Goal: Information Seeking & Learning: Learn about a topic

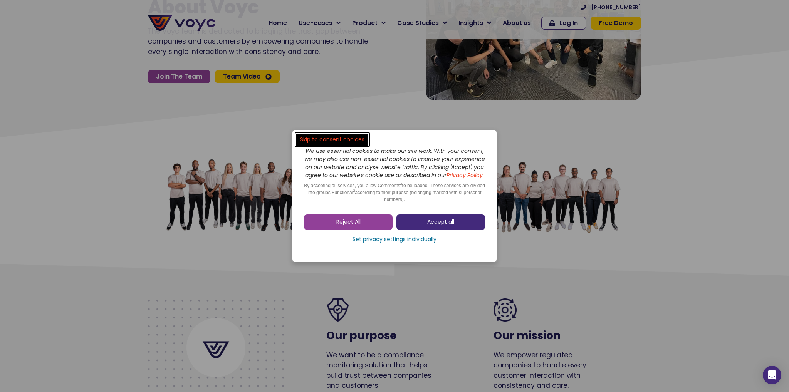
click at [407, 229] on link "Accept all" at bounding box center [441, 222] width 89 height 15
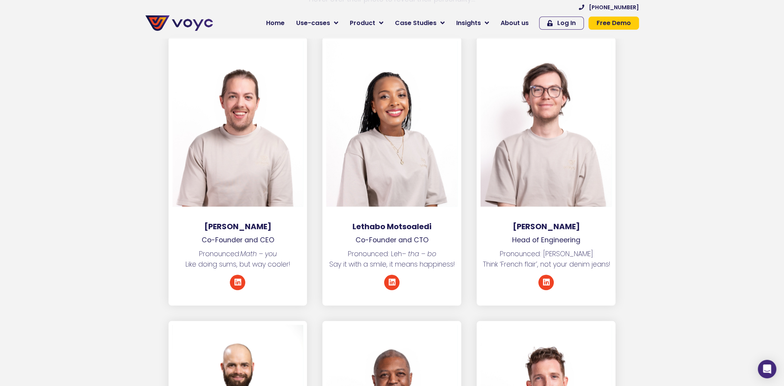
scroll to position [3661, 0]
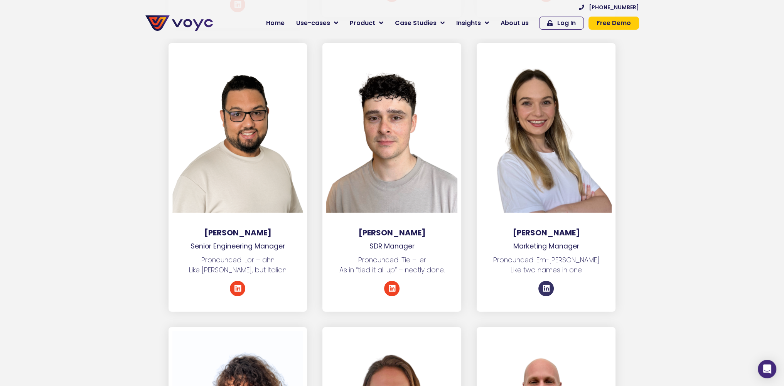
click at [550, 281] on link "Linkedin" at bounding box center [545, 288] width 15 height 15
click at [580, 241] on p "Marketing Manager" at bounding box center [545, 246] width 139 height 10
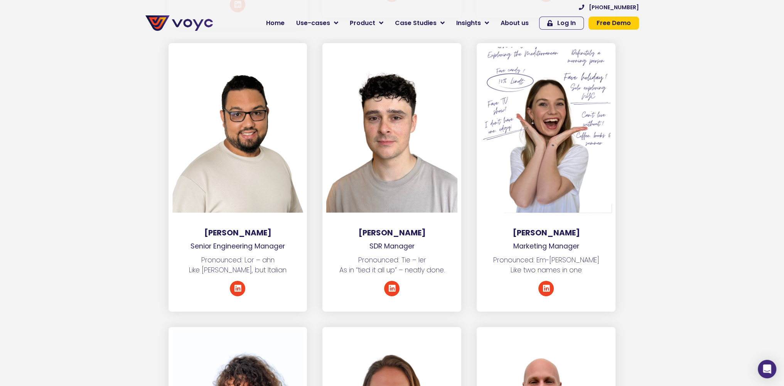
click at [557, 164] on div at bounding box center [545, 130] width 131 height 166
click at [544, 128] on div at bounding box center [545, 130] width 131 height 166
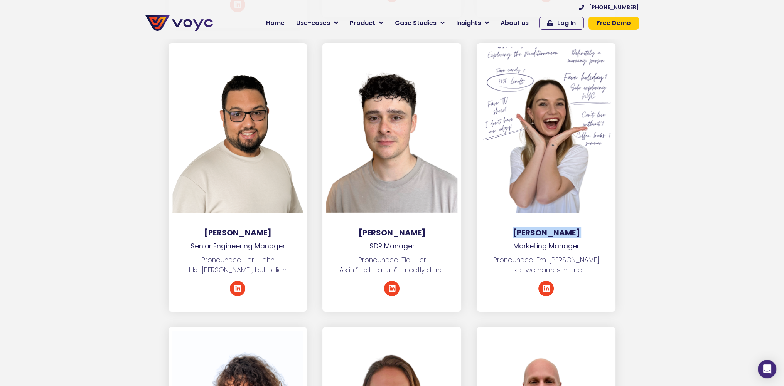
click at [544, 128] on div at bounding box center [545, 130] width 131 height 166
click at [509, 76] on div at bounding box center [545, 130] width 131 height 166
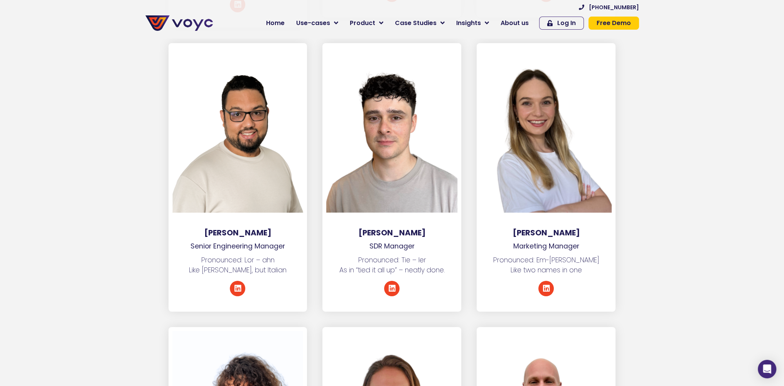
click at [543, 241] on p "Marketing Manager" at bounding box center [545, 246] width 139 height 10
click at [555, 281] on div "Linkedin" at bounding box center [545, 296] width 139 height 31
click at [557, 255] on div "Pronounced: Em-ma-[PERSON_NAME] Like two names in one" at bounding box center [545, 268] width 139 height 26
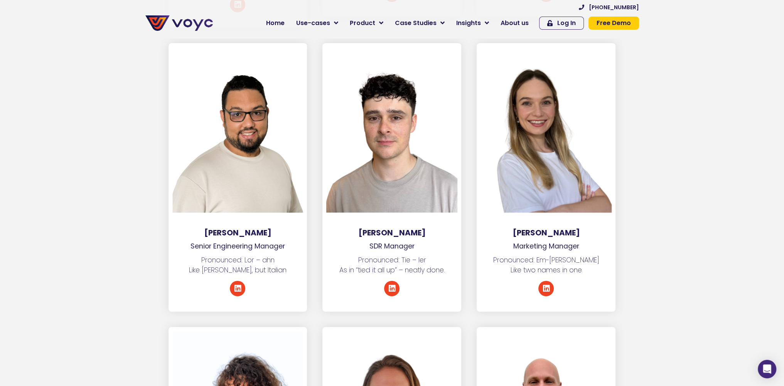
click at [564, 241] on p "Marketing Manager" at bounding box center [545, 246] width 139 height 10
copy div "Marketing Manager"
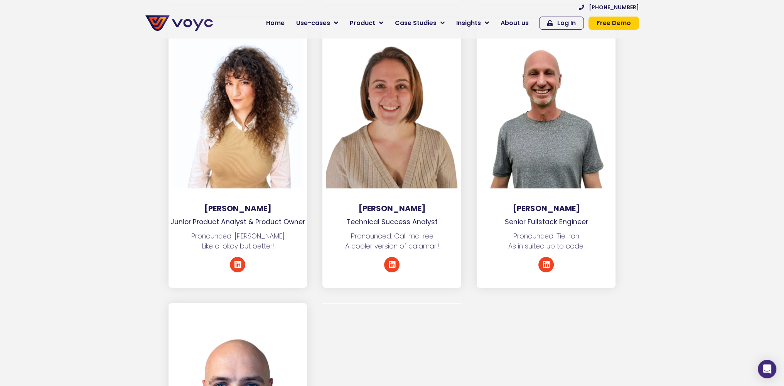
scroll to position [4124, 0]
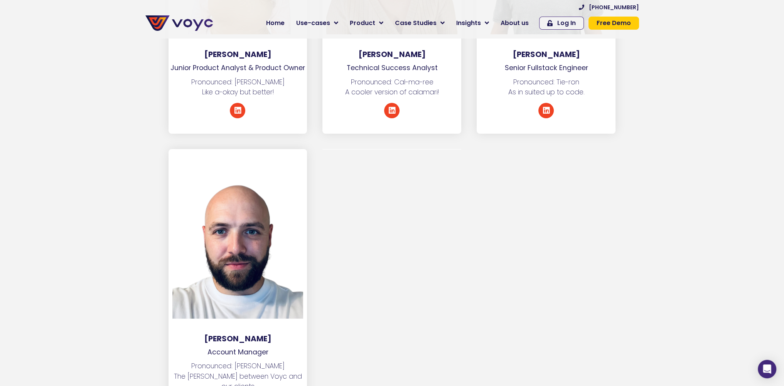
click at [223, 372] on p "The [PERSON_NAME] between Voyc and our clients" at bounding box center [237, 382] width 139 height 20
